Goal: Task Accomplishment & Management: Manage account settings

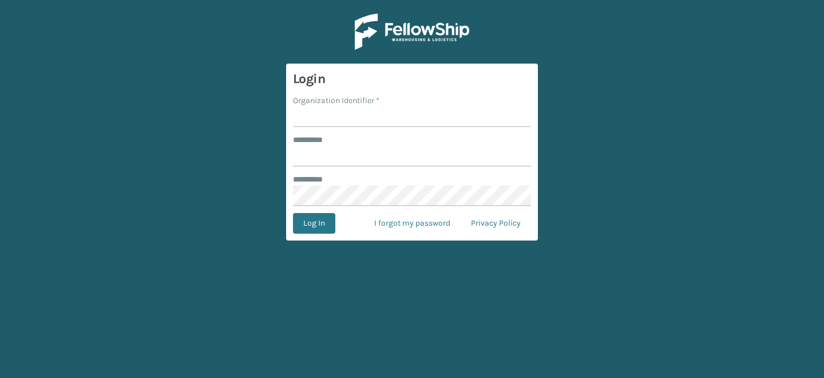
click at [317, 114] on input "Organization Identifier *" at bounding box center [412, 116] width 238 height 21
type input "CDD"
click at [359, 152] on input "******** *" at bounding box center [412, 156] width 238 height 21
type input "*******"
click at [303, 225] on button "Log In" at bounding box center [314, 223] width 42 height 21
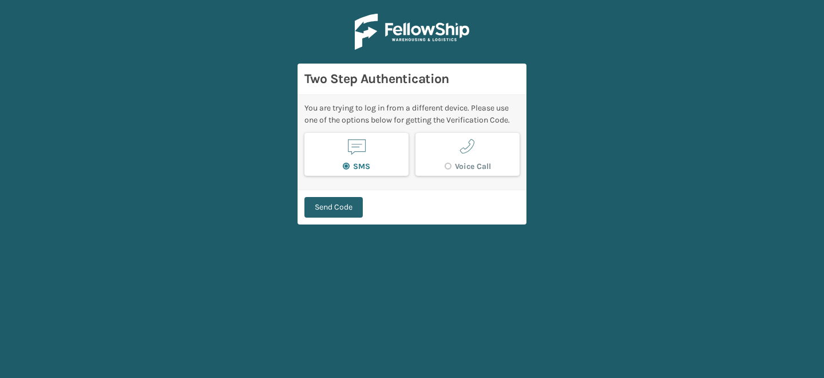
click at [337, 206] on button "Send Code" at bounding box center [333, 207] width 58 height 21
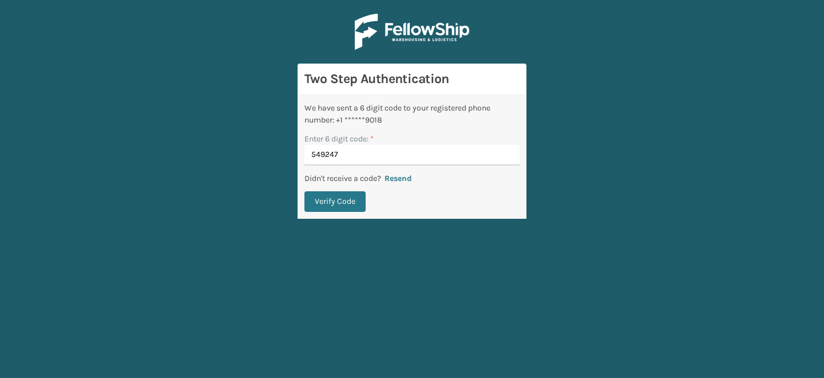
type input "549247"
click at [304, 191] on button "Verify Code" at bounding box center [334, 201] width 61 height 21
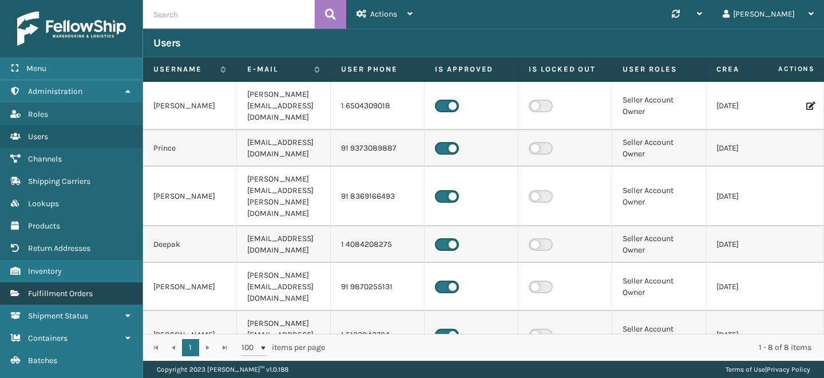
click at [72, 297] on link "Fulfillment Orders" at bounding box center [71, 293] width 143 height 22
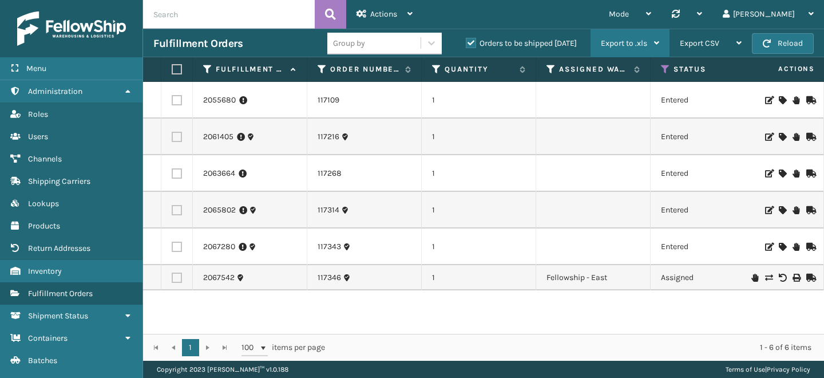
click at [642, 45] on span "Export to .xls" at bounding box center [624, 43] width 46 height 10
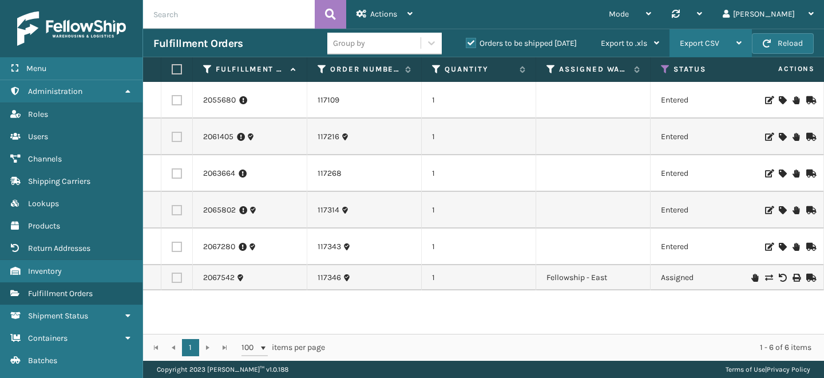
click at [716, 48] on div "Export CSV" at bounding box center [711, 43] width 62 height 29
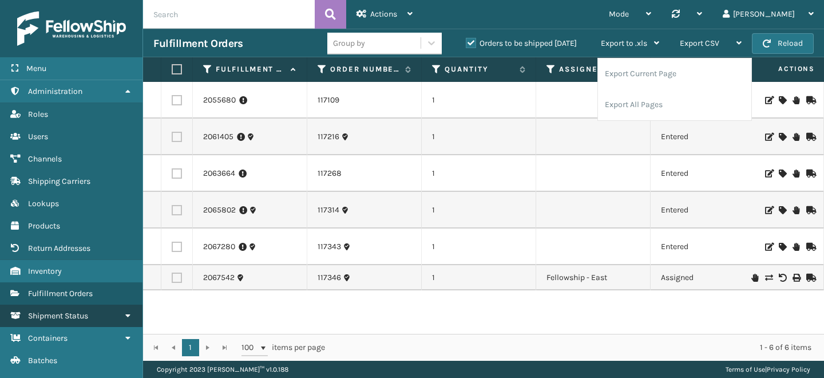
click at [73, 315] on span "Shipment Status" at bounding box center [58, 316] width 60 height 10
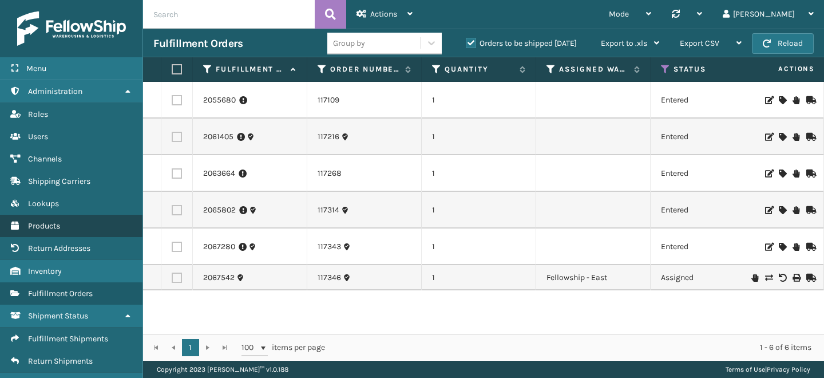
click at [64, 232] on link "Products" at bounding box center [71, 226] width 143 height 22
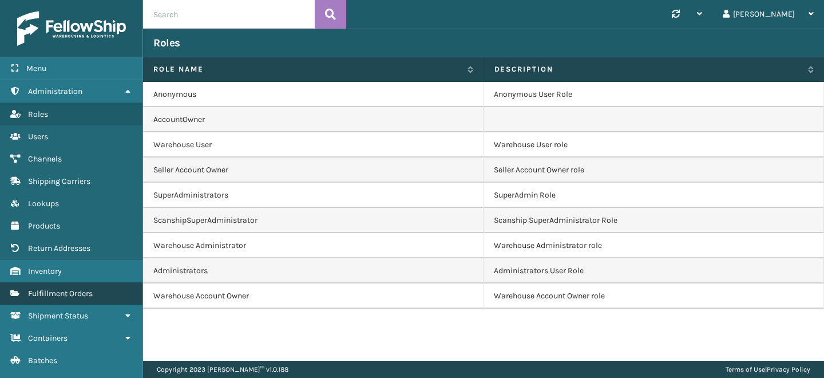
click at [73, 295] on link "Fulfillment Orders" at bounding box center [71, 293] width 143 height 22
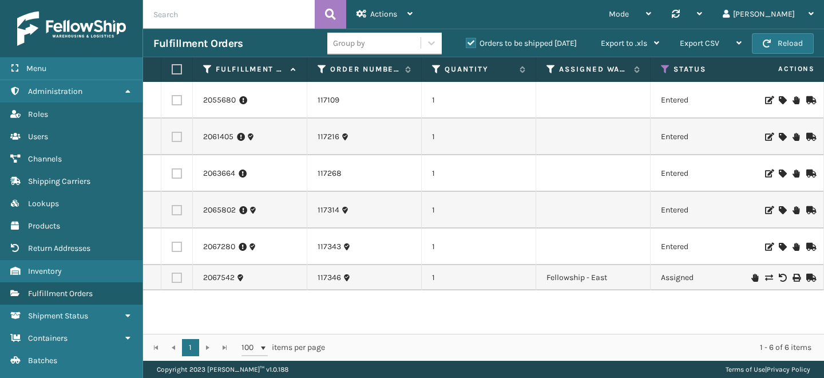
click at [253, 11] on input "text" at bounding box center [229, 14] width 172 height 29
paste input "117346"
type input "117346"
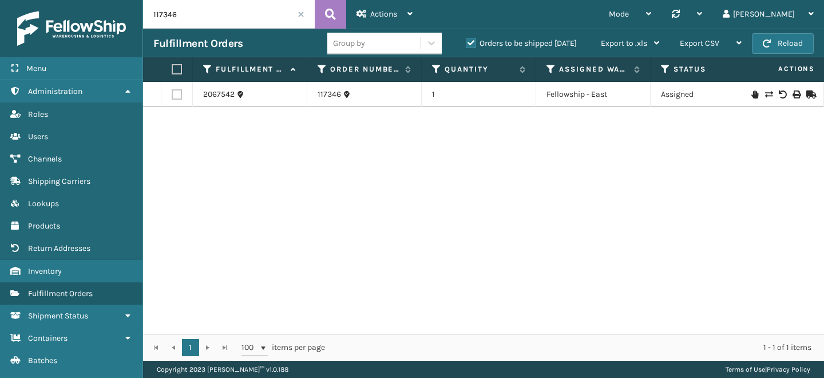
click at [755, 94] on icon at bounding box center [755, 94] width 7 height 8
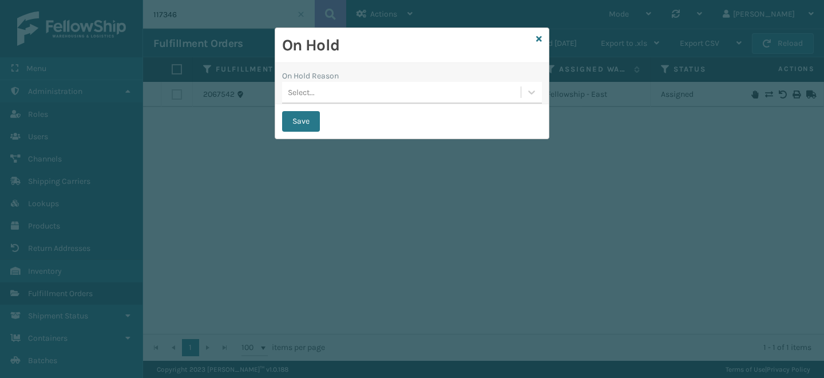
click at [323, 92] on div "Select..." at bounding box center [401, 92] width 239 height 19
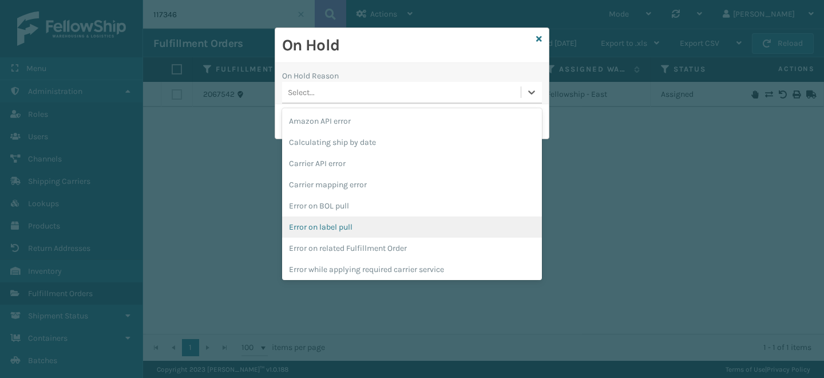
scroll to position [320, 0]
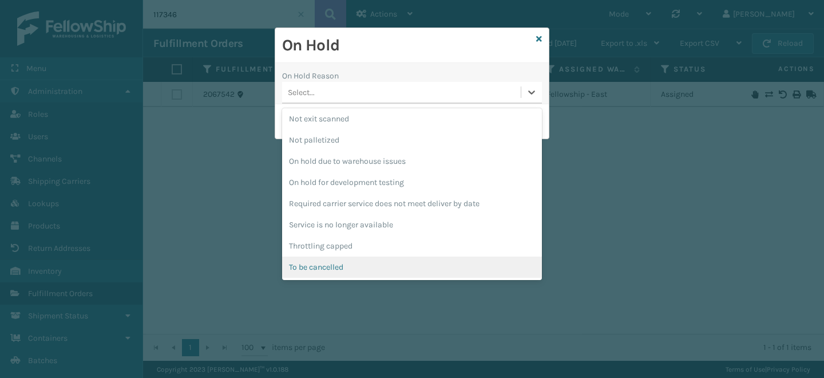
click at [332, 267] on div "To be cancelled" at bounding box center [412, 266] width 260 height 21
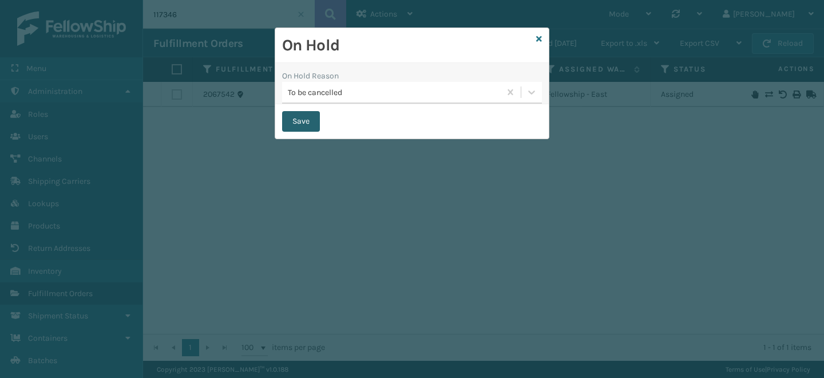
click at [309, 124] on button "Save" at bounding box center [301, 121] width 38 height 21
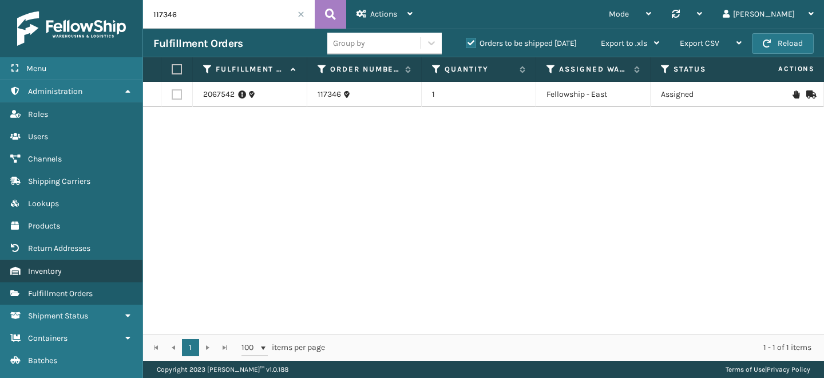
click at [65, 266] on link "Inventory" at bounding box center [71, 271] width 143 height 22
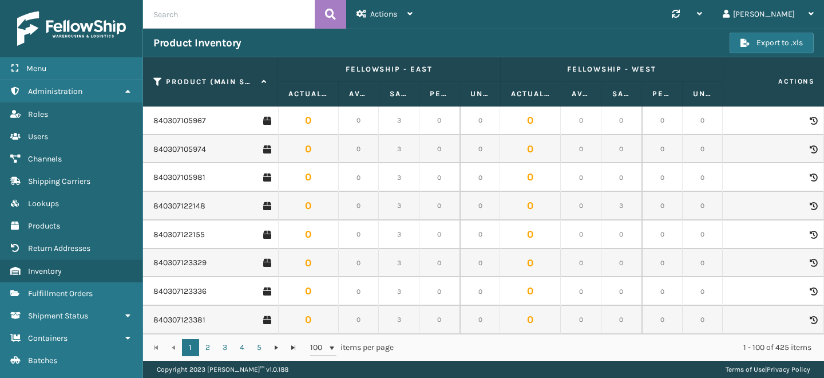
click at [251, 19] on input "text" at bounding box center [229, 14] width 172 height 29
paste input "840307123466_Case"
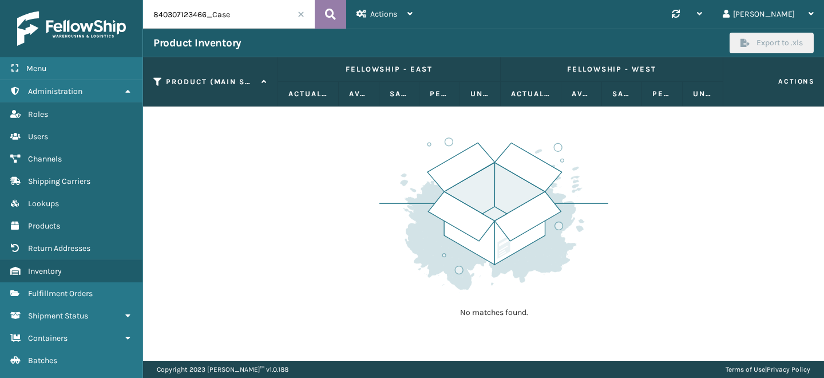
drag, startPoint x: 208, startPoint y: 15, endPoint x: 327, endPoint y: 15, distance: 119.1
click at [327, 15] on div "840307123466_Case" at bounding box center [244, 14] width 203 height 29
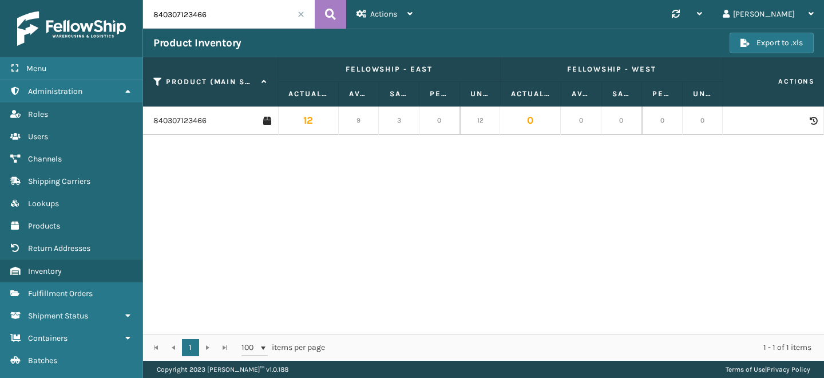
click at [315, 273] on div "840307123466 12 9 3 0 12 0 0 0 0 0" at bounding box center [483, 219] width 681 height 227
click at [239, 18] on input "840307123466" at bounding box center [229, 14] width 172 height 29
paste input "59"
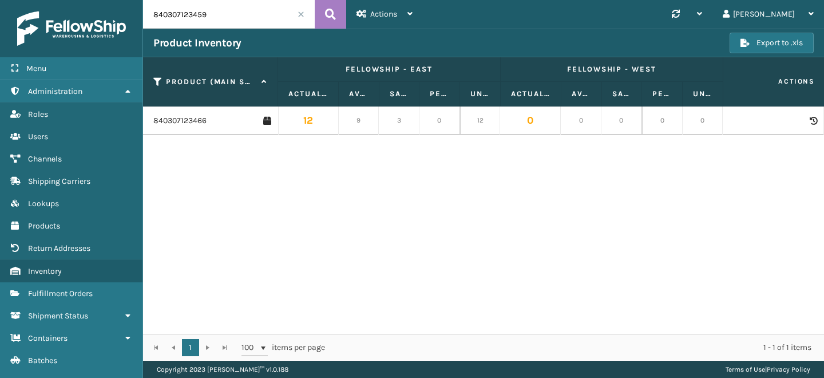
type input "840307123459"
